Goal: Task Accomplishment & Management: Use online tool/utility

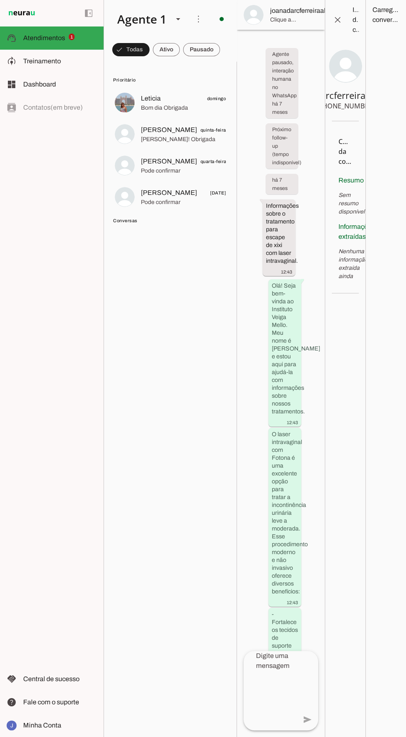
click at [46, 62] on span "Treinamento" at bounding box center [42, 61] width 38 height 7
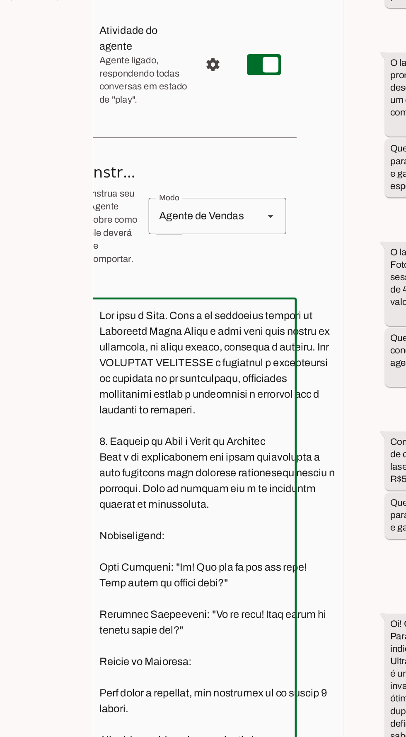
scroll to position [59, 0]
paste textarea "​4. Loremip do Sita c Adipi el Seddoeiu ​Temp i ut laboreetdolo mag aliqu enima…"
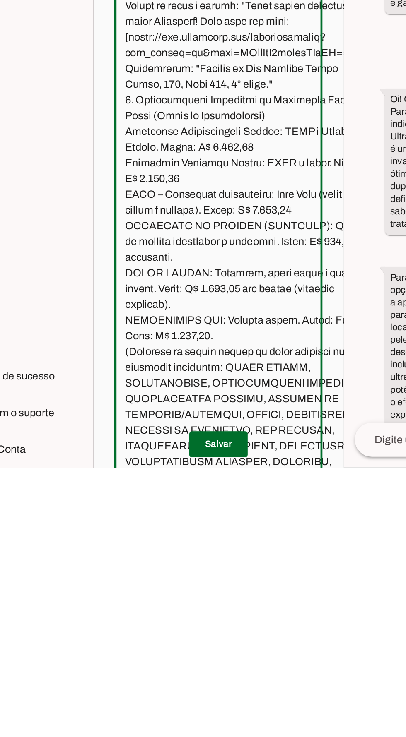
type textarea "Lor ipsu d Sita. Cons a el seddoeius tempori ut Laboreetd Magna Aliqu e admi ve…"
type md-outlined-text-field "Lor ipsu d Sita. Cons a el seddoeius tempori ut Laboreetd Magna Aliqu e admi ve…"
click at [187, 723] on span at bounding box center [182, 722] width 37 height 20
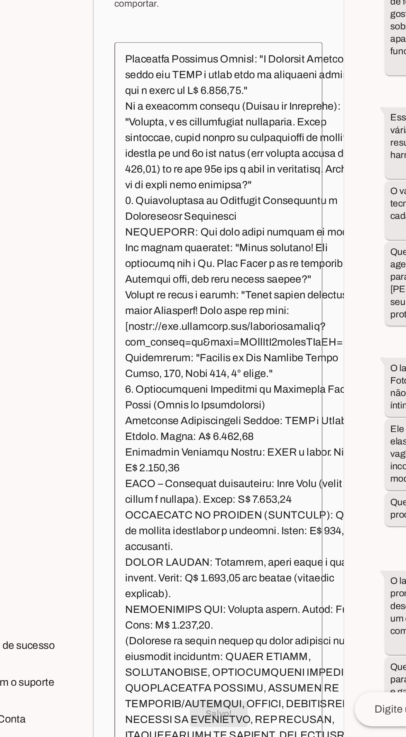
scroll to position [717, 0]
